Goal: Find specific page/section: Find specific page/section

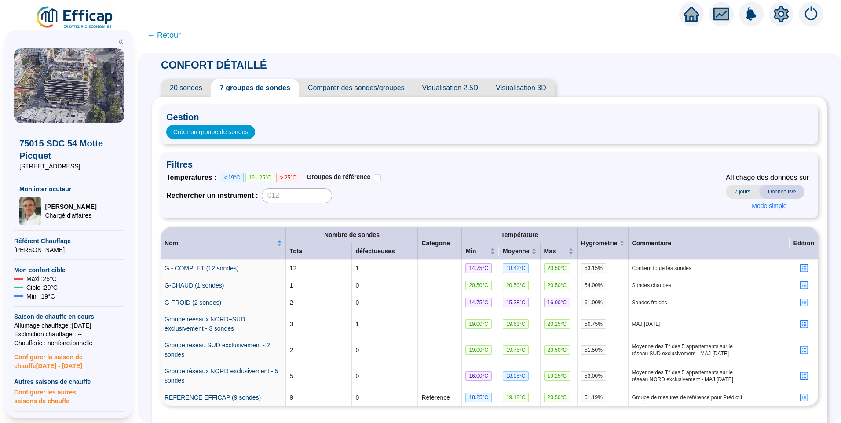
click at [91, 8] on img at bounding box center [75, 17] width 80 height 25
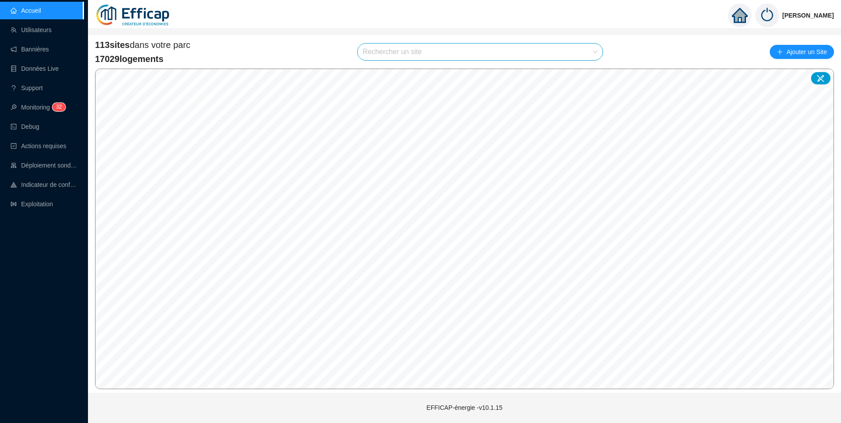
click at [403, 57] on input "search" at bounding box center [476, 52] width 227 height 17
type input "alber"
click at [582, 71] on div at bounding box center [587, 72] width 20 height 13
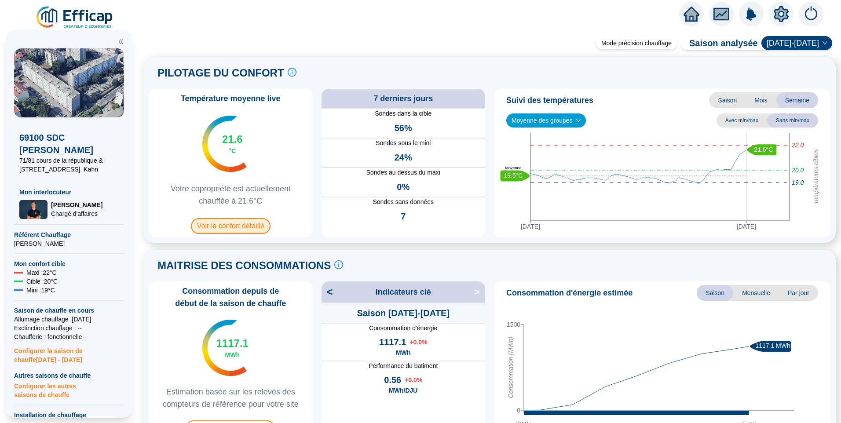
click at [247, 227] on span "Voir le confort détaillé" at bounding box center [231, 226] width 80 height 16
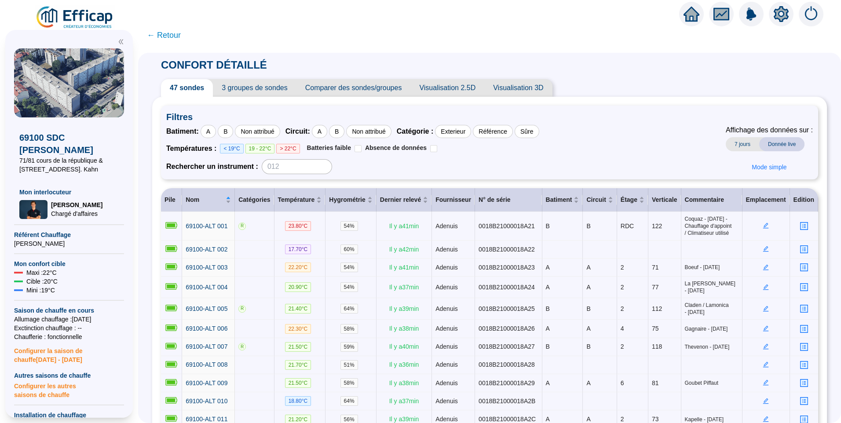
click at [258, 90] on span "3 groupes de sondes" at bounding box center [254, 88] width 83 height 18
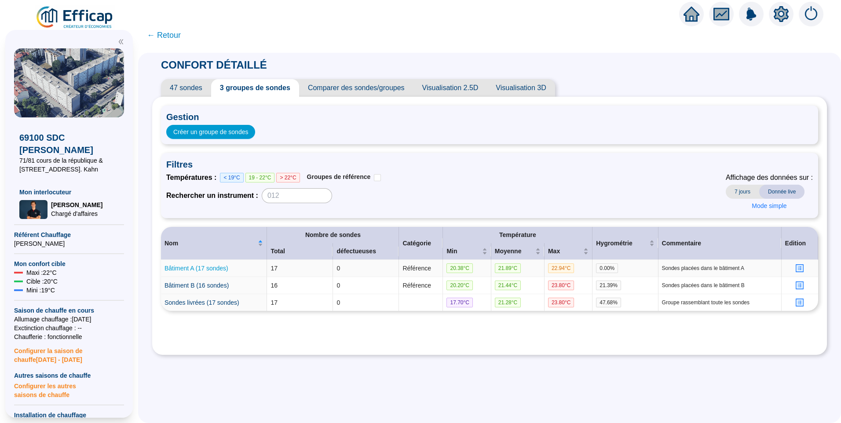
click at [201, 267] on link "Bâtiment A (17 sondes)" at bounding box center [197, 268] width 64 height 7
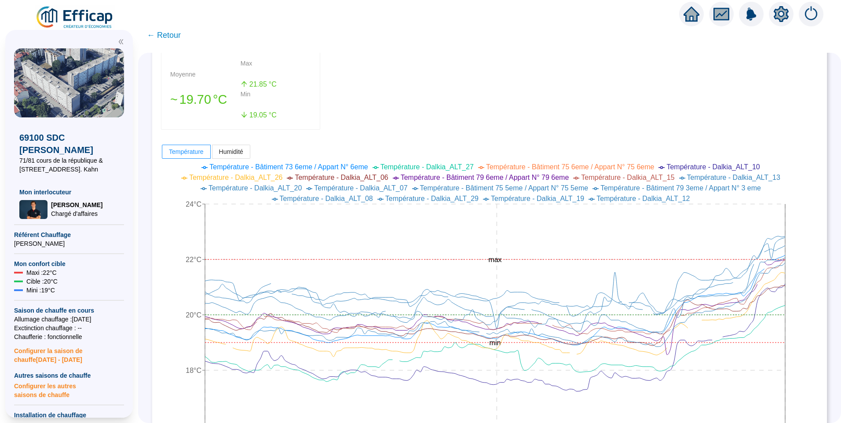
scroll to position [44, 0]
